Goal: Information Seeking & Learning: Learn about a topic

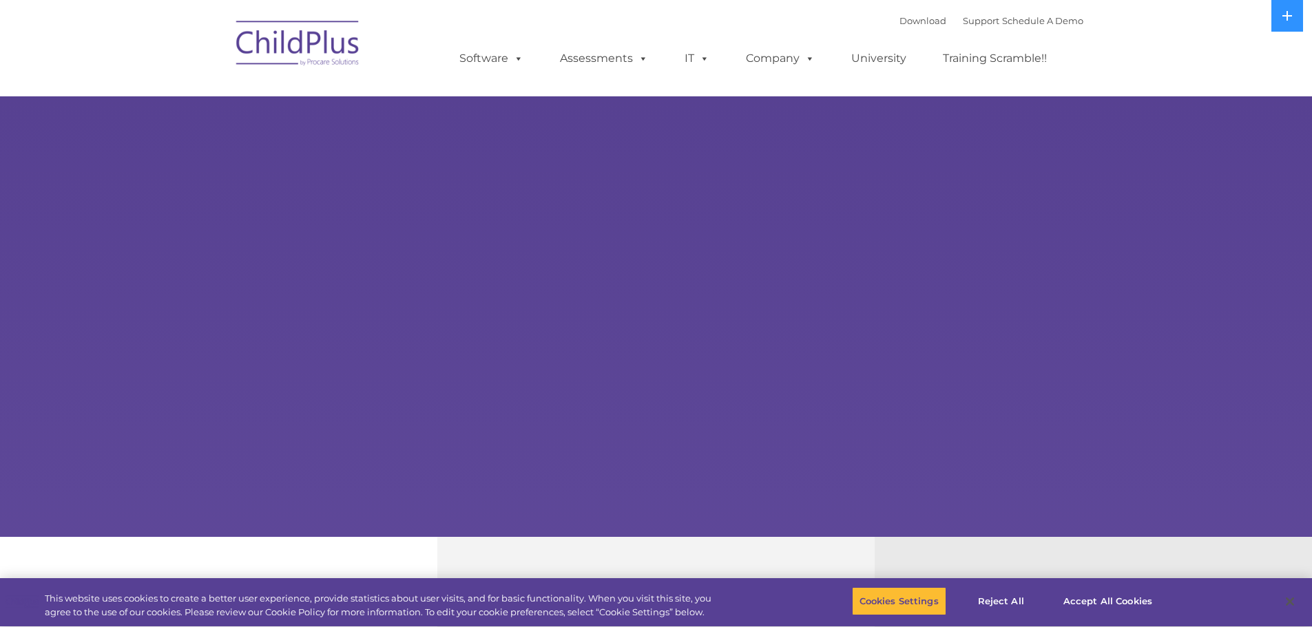
select select "MEDIUM"
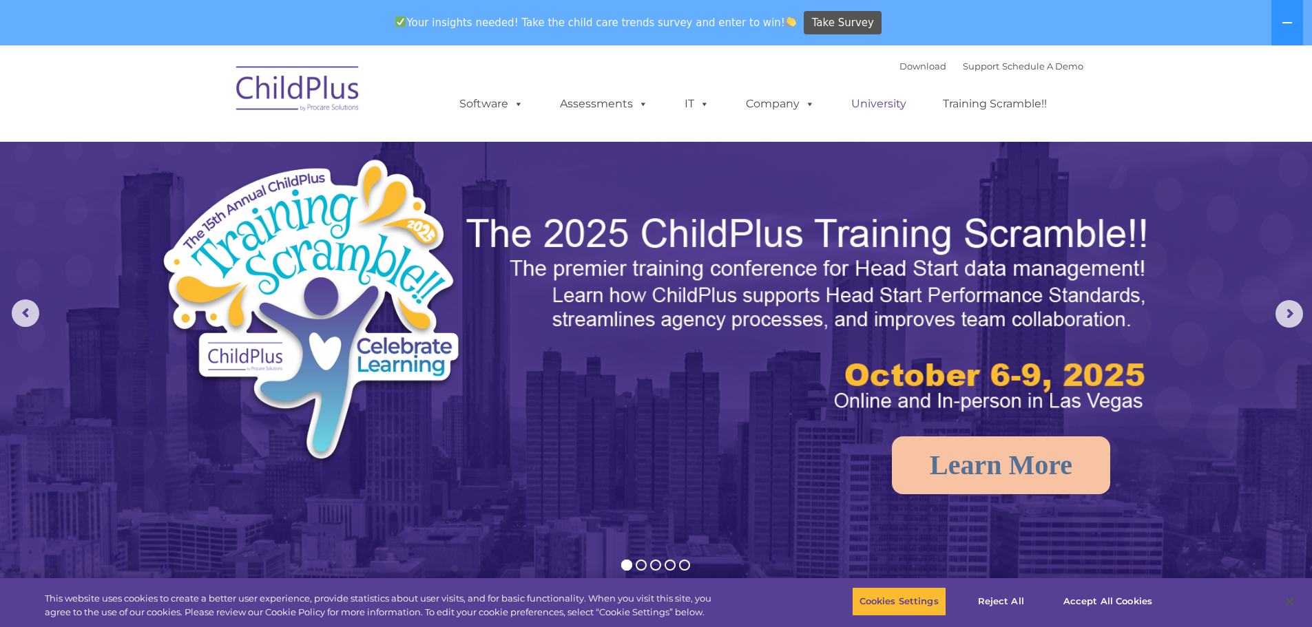
click at [875, 100] on link "University" at bounding box center [878, 104] width 83 height 28
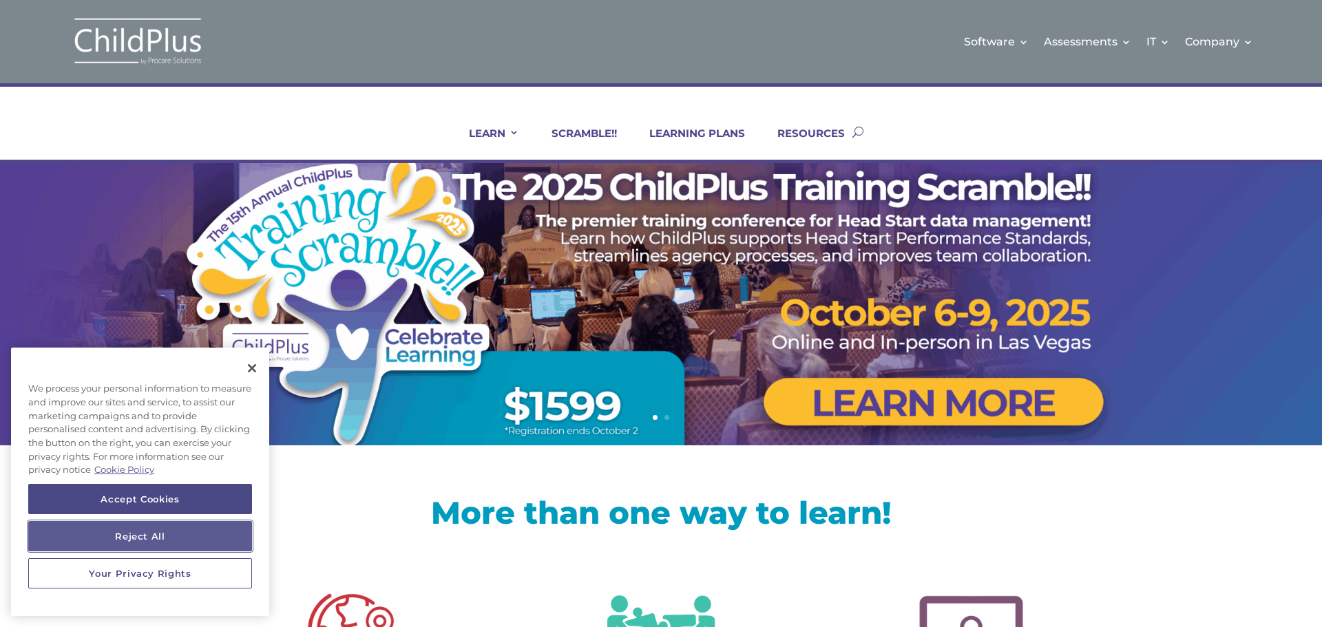
click at [144, 525] on button "Reject All" at bounding box center [140, 536] width 224 height 30
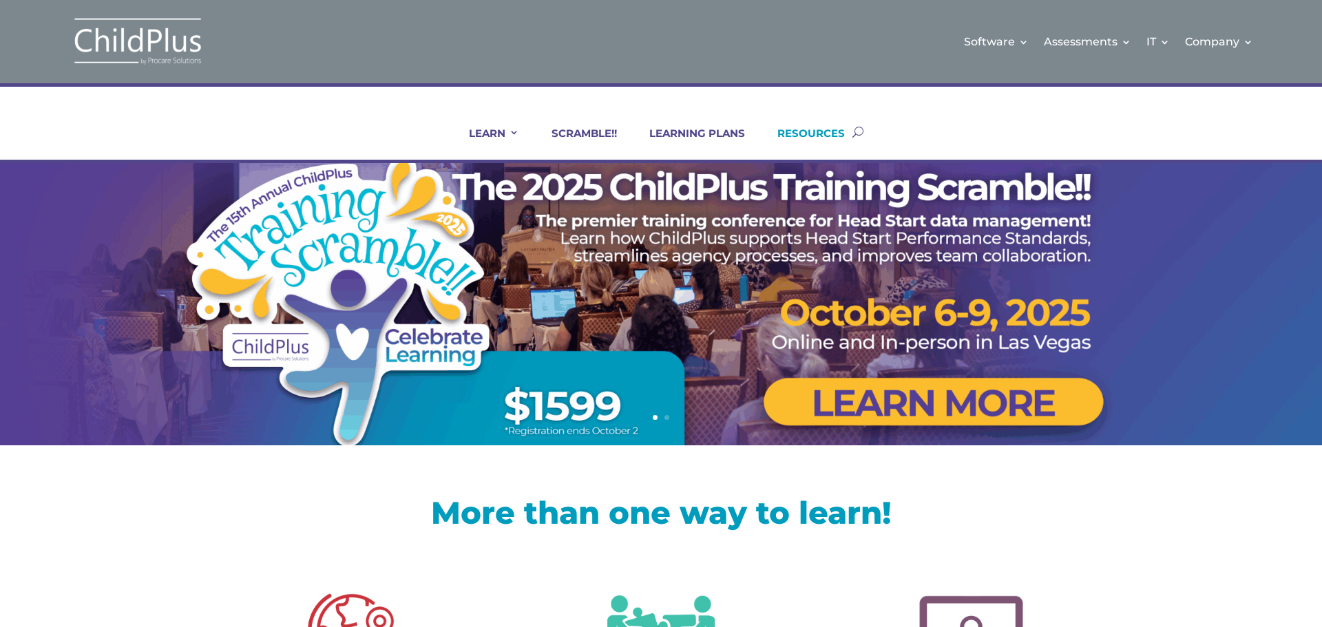
click at [782, 135] on link "RESOURCES" at bounding box center [802, 143] width 85 height 33
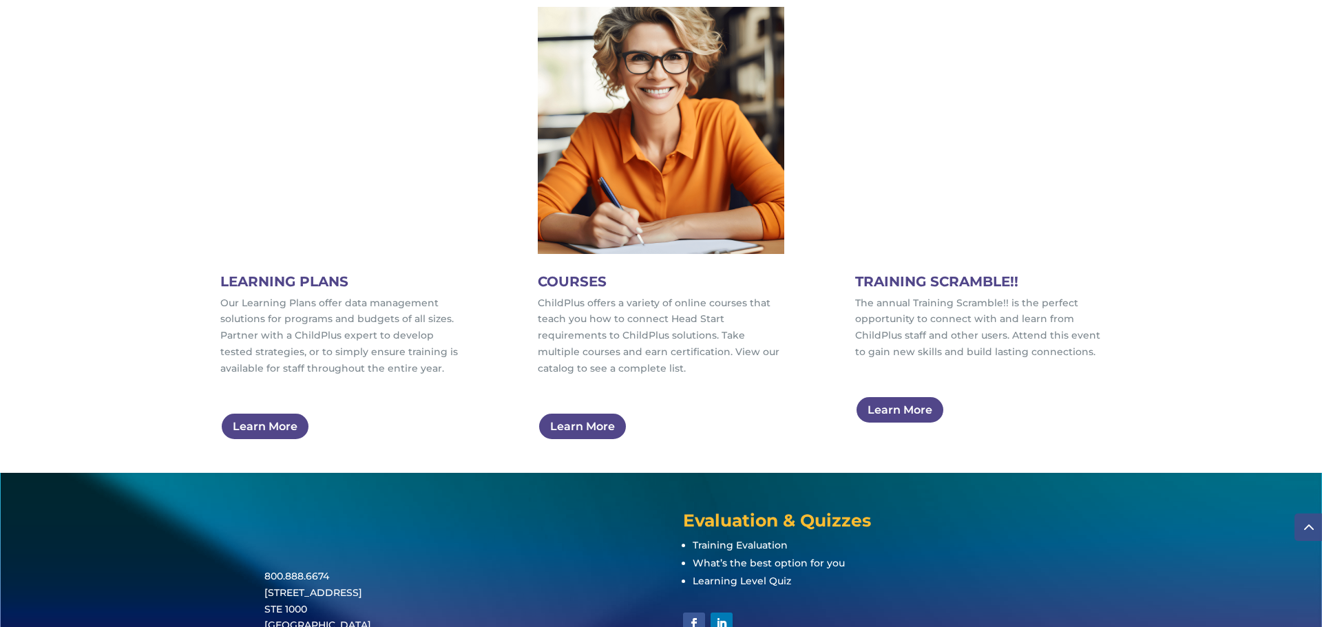
scroll to position [785, 0]
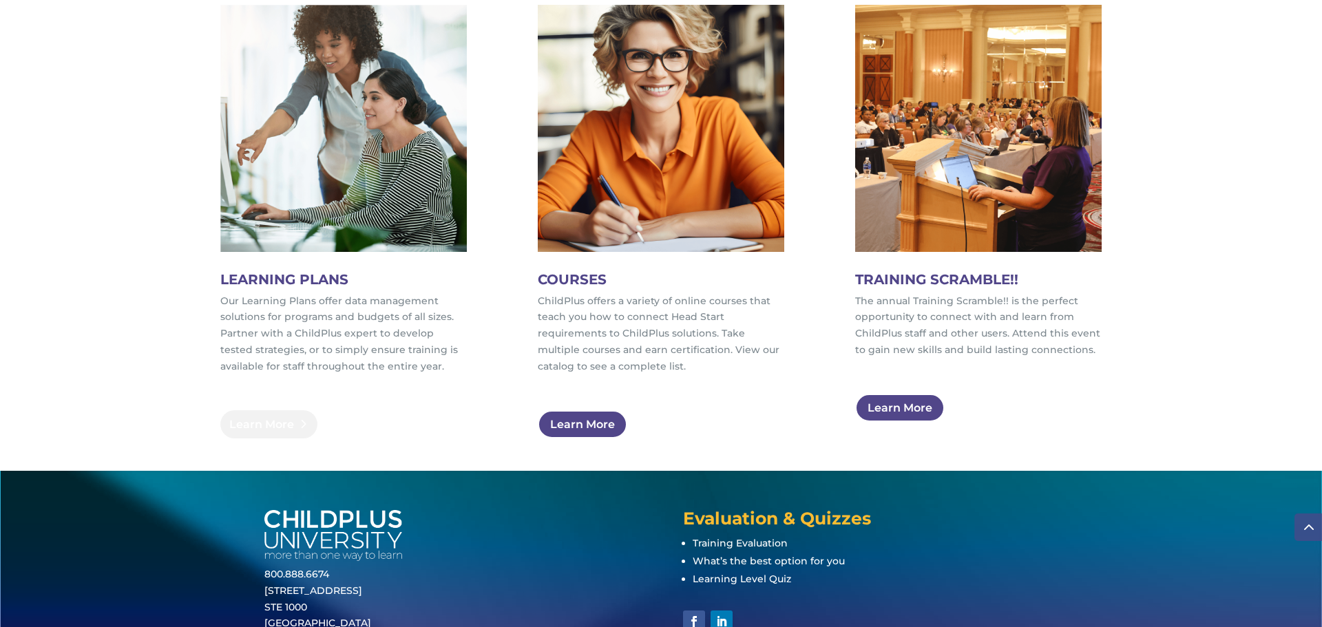
click at [280, 423] on link "Learn More" at bounding box center [268, 424] width 97 height 28
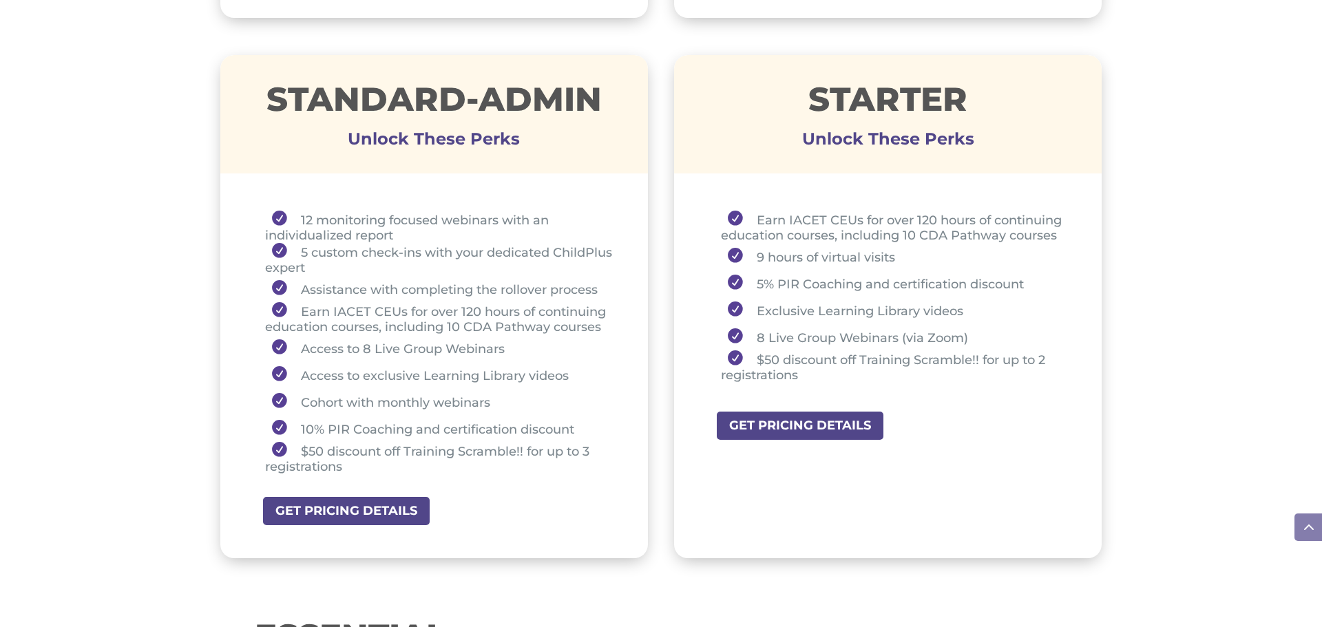
scroll to position [992, 0]
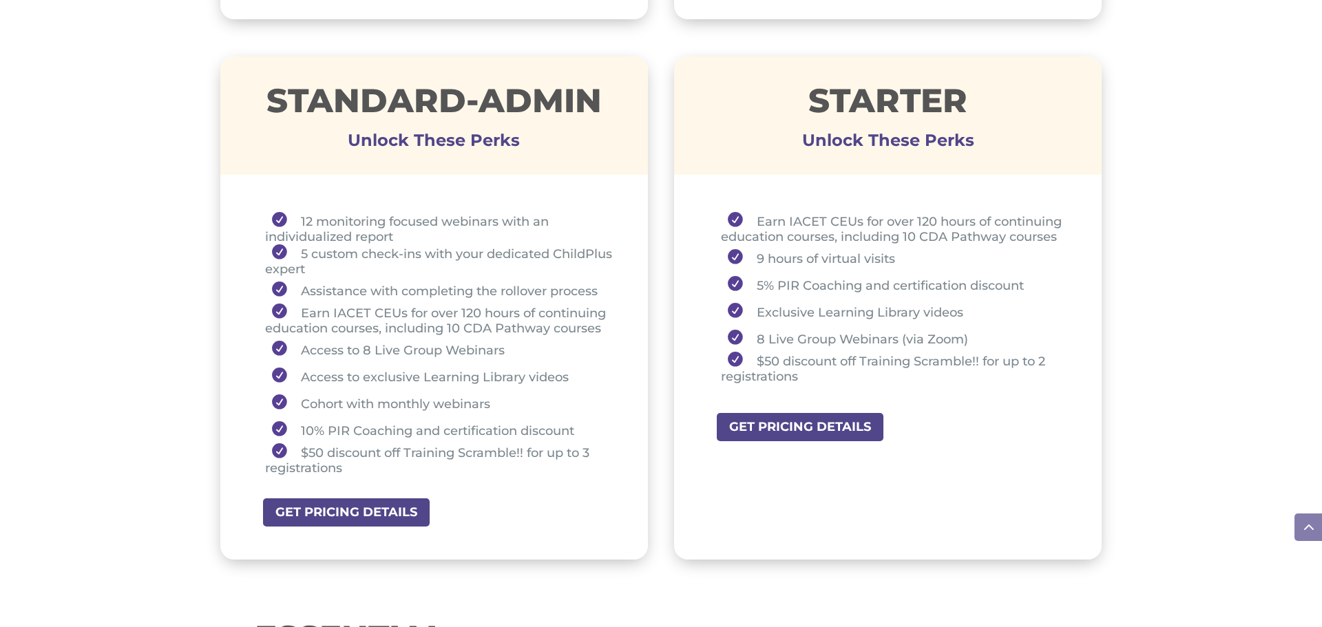
click at [771, 408] on div "Earn IACET CEUs for over 120 hours of continuing education courses, including 1…" at bounding box center [888, 301] width 428 height 226
click at [772, 421] on link "GET PRICING DETAILS" at bounding box center [804, 427] width 178 height 31
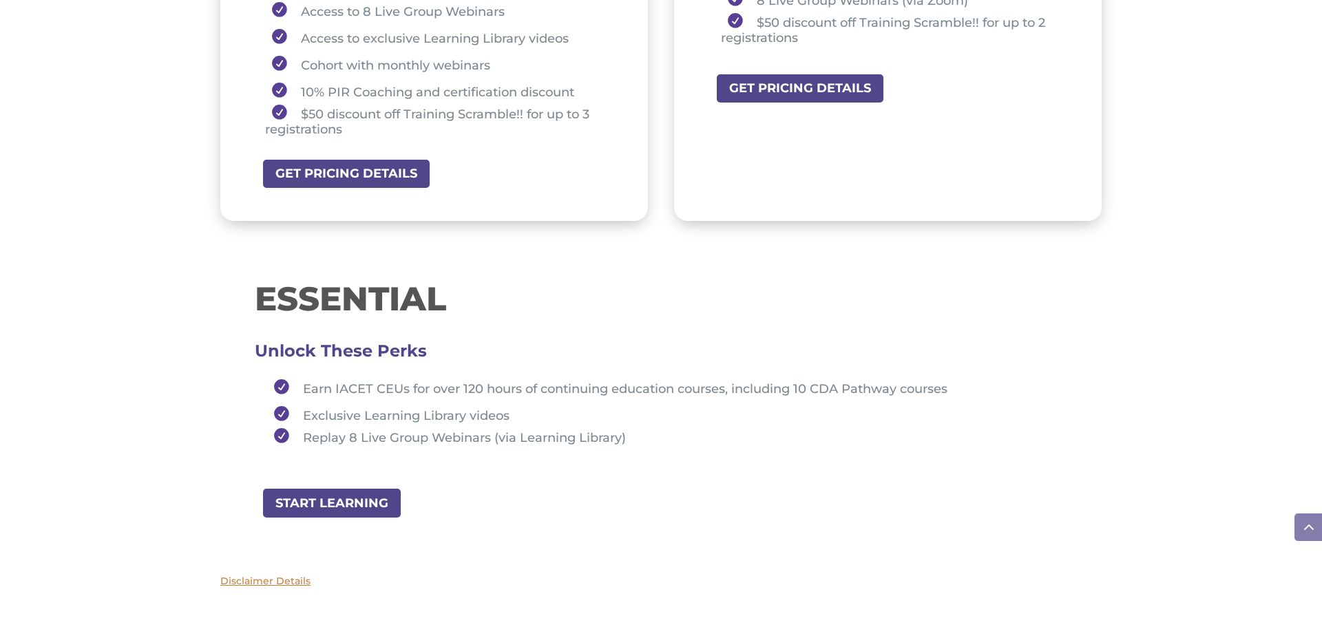
scroll to position [1336, 0]
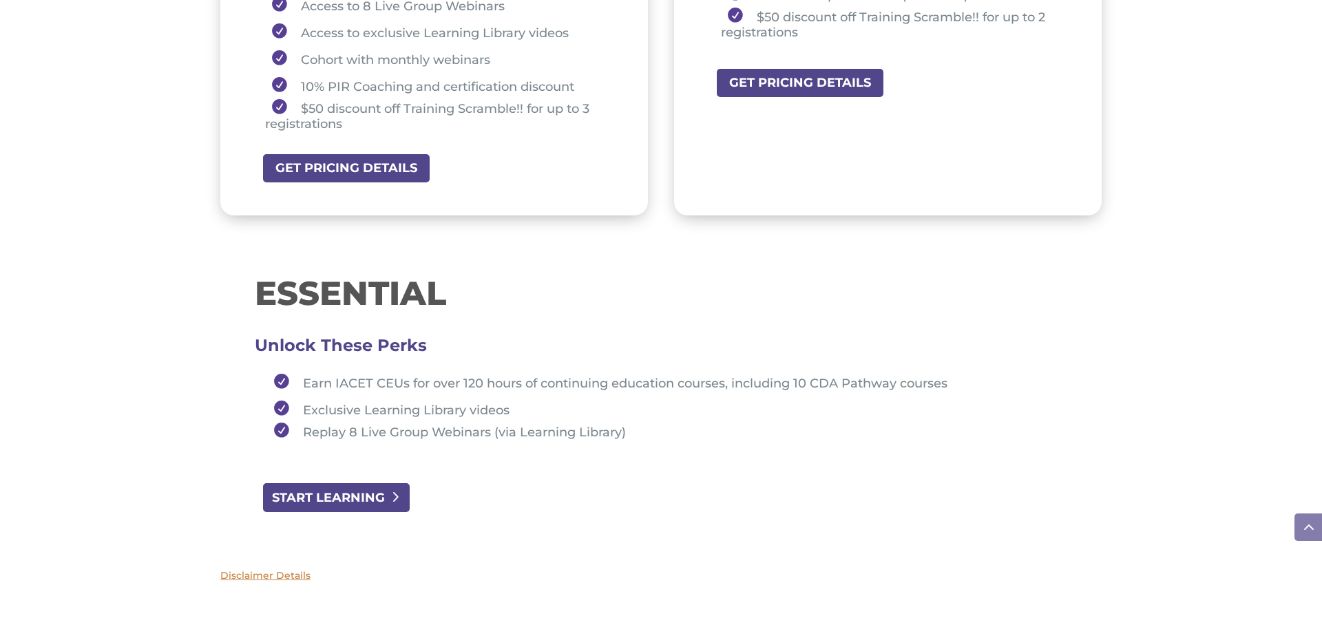
click at [339, 497] on link "START LEARNING" at bounding box center [336, 497] width 149 height 31
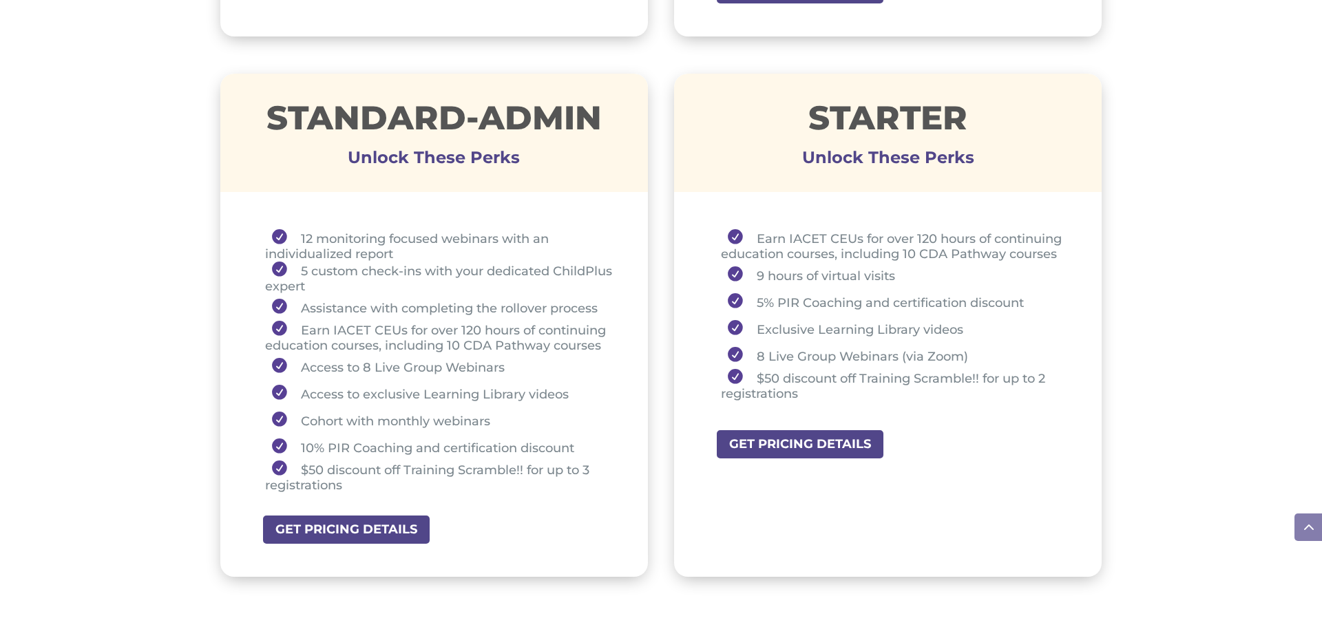
scroll to position [1019, 0]
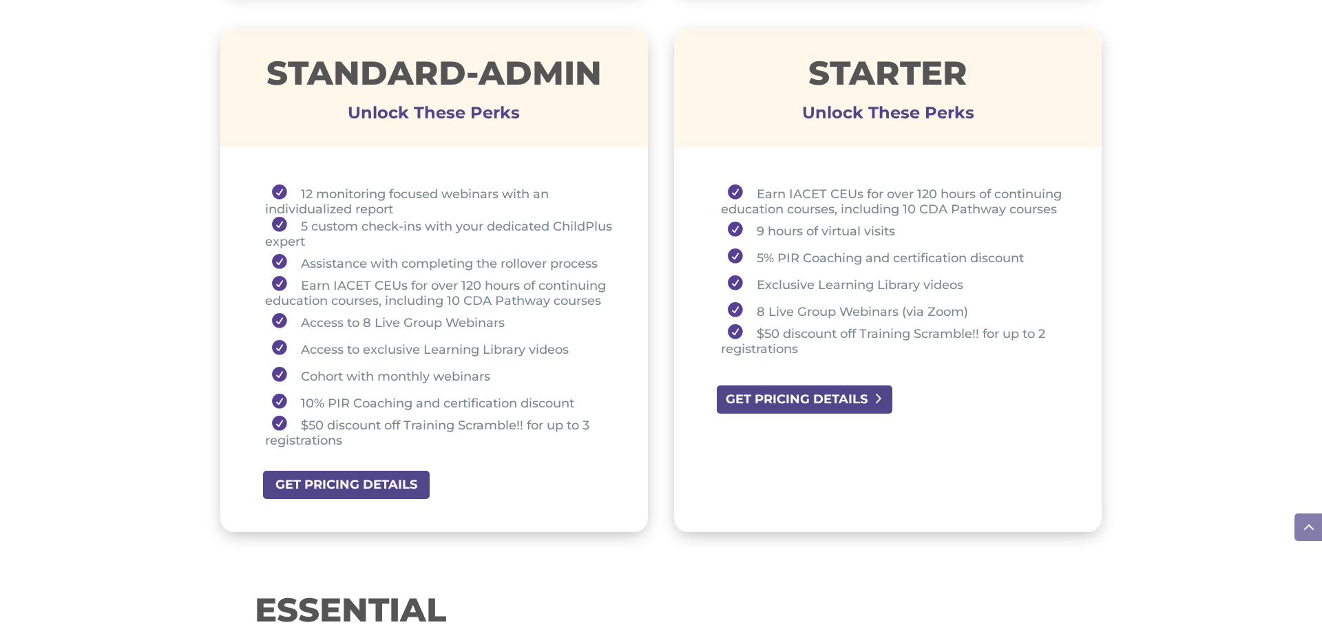
click at [795, 390] on link "GET PRICING DETAILS" at bounding box center [804, 399] width 178 height 31
click at [360, 482] on link "GET PRICING DETAILS" at bounding box center [351, 485] width 178 height 31
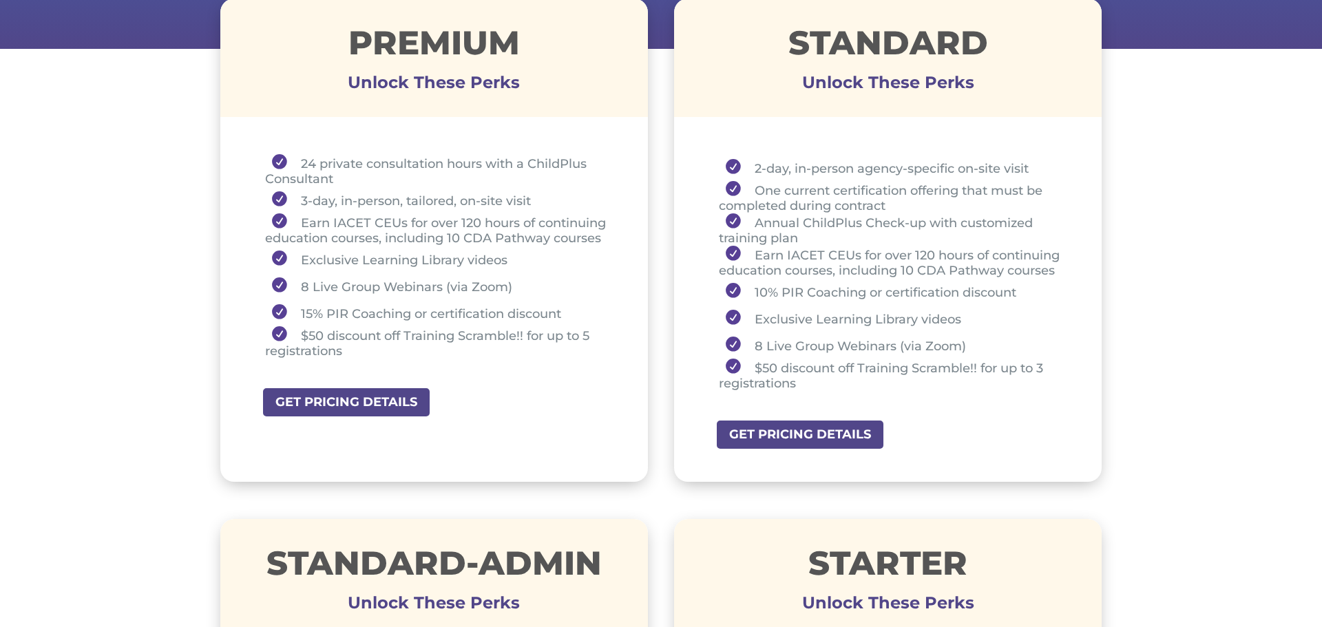
scroll to position [427, 0]
